Goal: Transaction & Acquisition: Purchase product/service

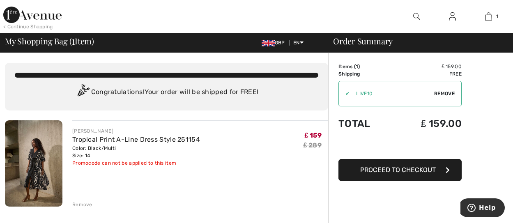
click at [411, 170] on span "Proceed to Checkout" at bounding box center [398, 170] width 76 height 8
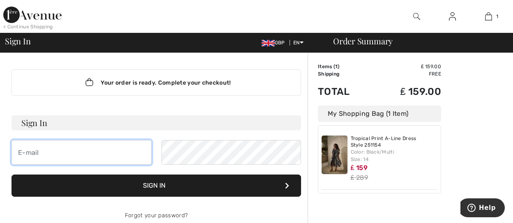
click at [88, 151] on input "email" at bounding box center [81, 152] width 140 height 25
type input "[PERSON_NAME][EMAIL_ADDRESS][DOMAIN_NAME]"
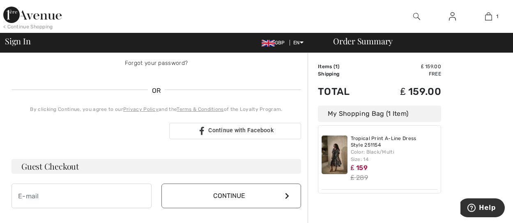
scroll to position [205, 0]
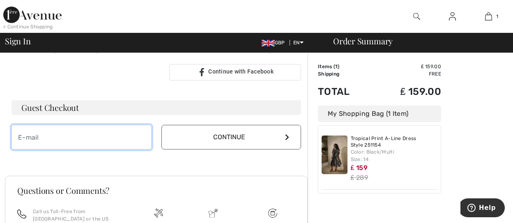
click at [105, 149] on input "email" at bounding box center [81, 137] width 140 height 25
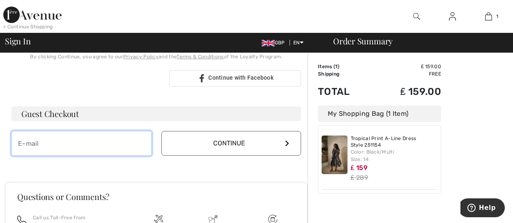
scroll to position [214, 0]
click at [106, 147] on input "email" at bounding box center [81, 143] width 140 height 25
type input "[PERSON_NAME][EMAIL_ADDRESS][DOMAIN_NAME]"
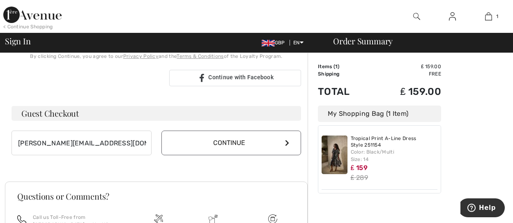
click at [185, 142] on button "Continue" at bounding box center [231, 143] width 140 height 25
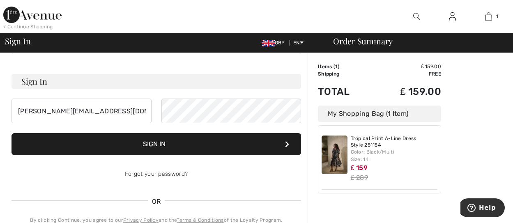
scroll to position [41, 0]
